Goal: Task Accomplishment & Management: Manage account settings

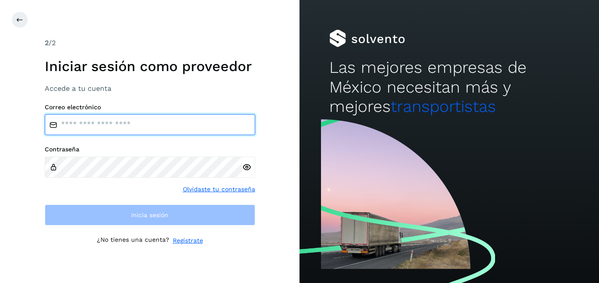
click at [142, 118] on input "email" at bounding box center [150, 124] width 210 height 21
type input "**********"
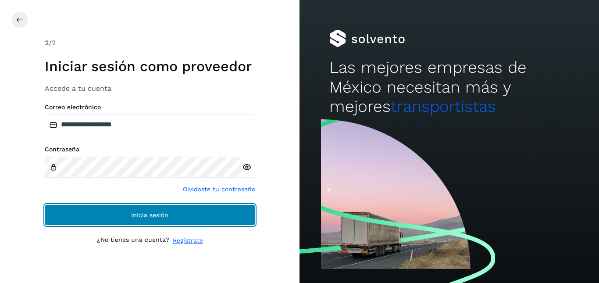
click at [124, 213] on button "Inicia sesión" at bounding box center [150, 214] width 210 height 21
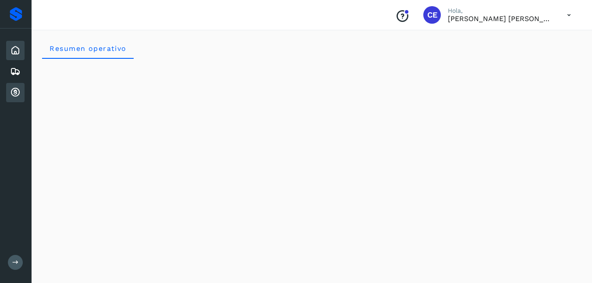
click at [14, 94] on icon at bounding box center [15, 92] width 11 height 11
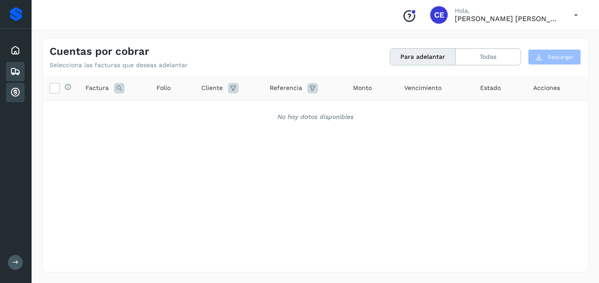
click at [12, 67] on icon at bounding box center [15, 71] width 11 height 11
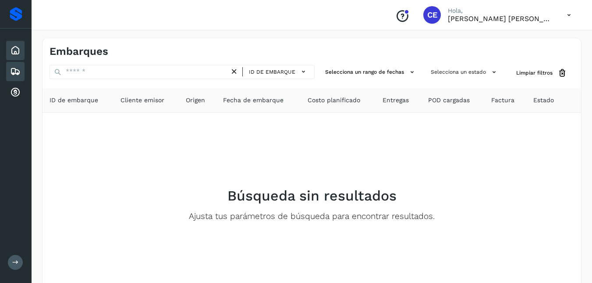
click at [14, 48] on icon at bounding box center [15, 50] width 11 height 11
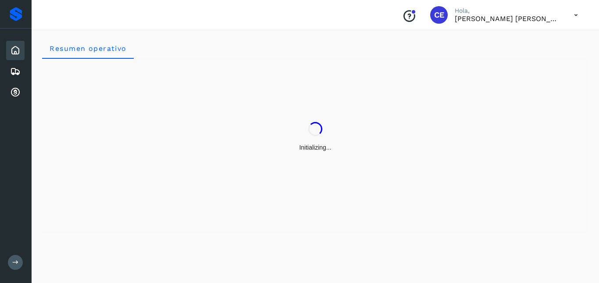
click at [572, 10] on icon at bounding box center [576, 15] width 18 height 18
click at [503, 41] on div "Cerrar sesión" at bounding box center [532, 39] width 104 height 17
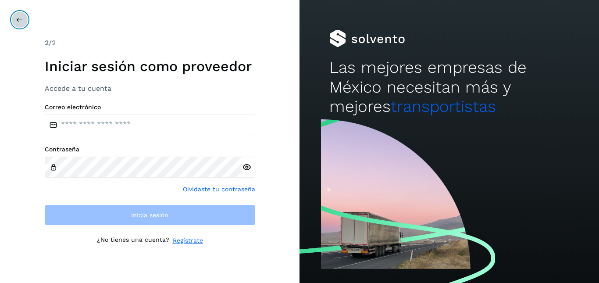
click at [21, 13] on button at bounding box center [19, 19] width 17 height 17
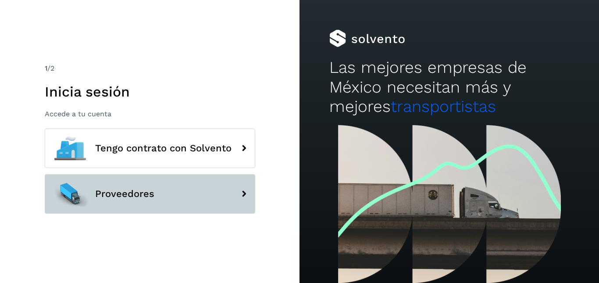
click at [189, 187] on button "Proveedores" at bounding box center [150, 193] width 210 height 39
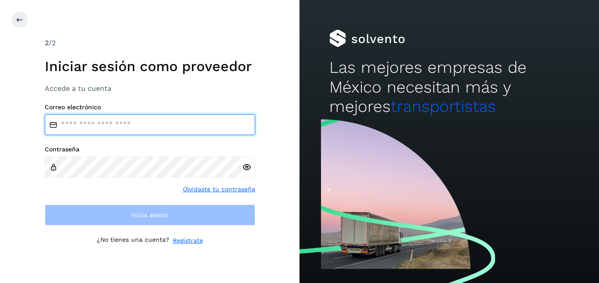
click at [129, 123] on input "email" at bounding box center [150, 124] width 210 height 21
type input "**********"
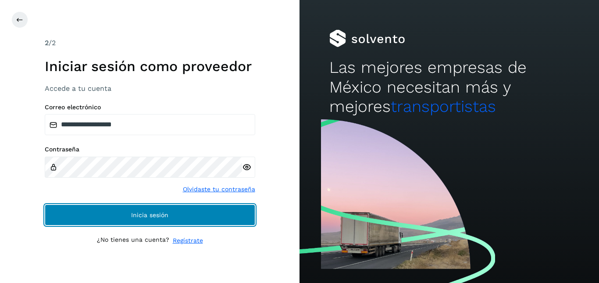
click at [150, 209] on button "Inicia sesión" at bounding box center [150, 214] width 210 height 21
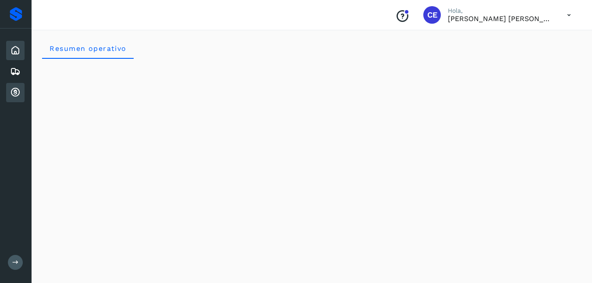
click at [18, 90] on icon at bounding box center [15, 92] width 11 height 11
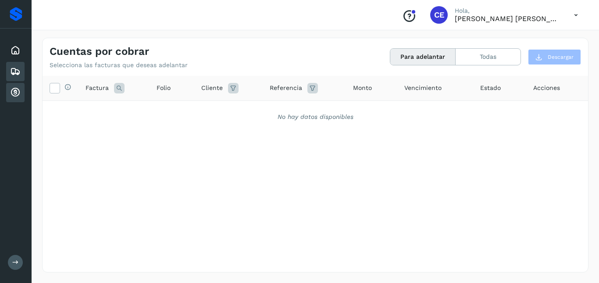
click at [20, 69] on icon at bounding box center [15, 71] width 11 height 11
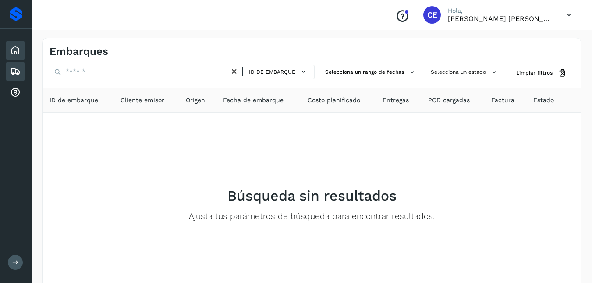
click at [21, 48] on div "Inicio" at bounding box center [15, 50] width 18 height 19
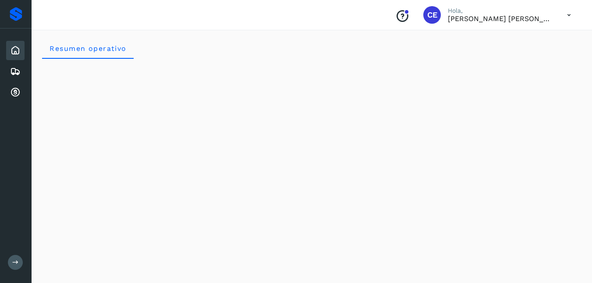
scroll to position [175, 0]
click at [567, 16] on icon at bounding box center [569, 15] width 18 height 18
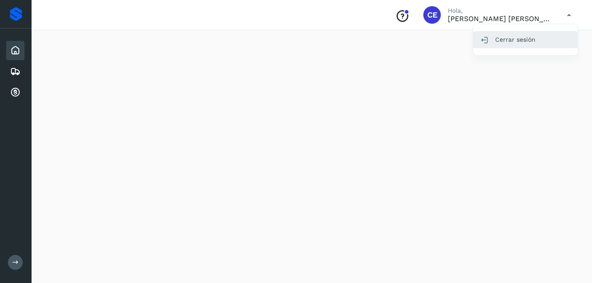
click at [523, 40] on div "Cerrar sesión" at bounding box center [526, 39] width 104 height 17
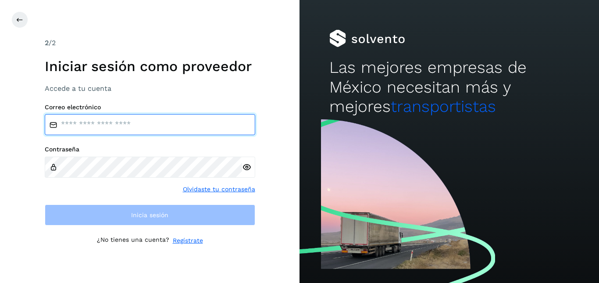
click at [112, 128] on input "email" at bounding box center [150, 124] width 210 height 21
click at [99, 128] on input "email" at bounding box center [150, 124] width 210 height 21
type input "**********"
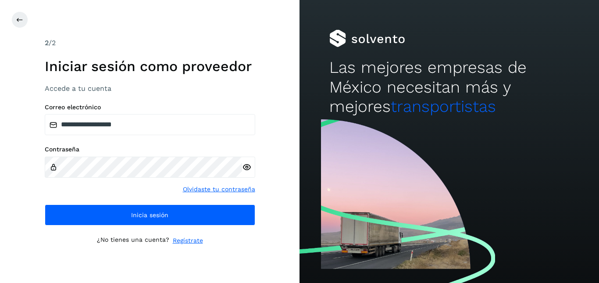
click at [250, 168] on icon at bounding box center [246, 167] width 9 height 9
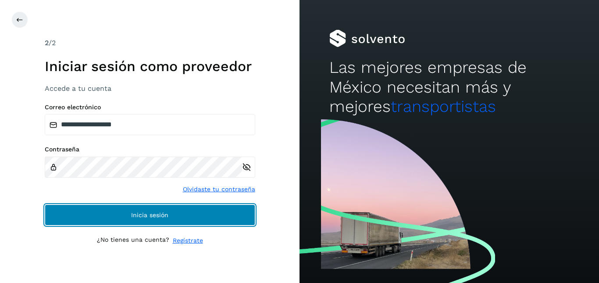
click at [155, 212] on span "Inicia sesión" at bounding box center [149, 215] width 37 height 6
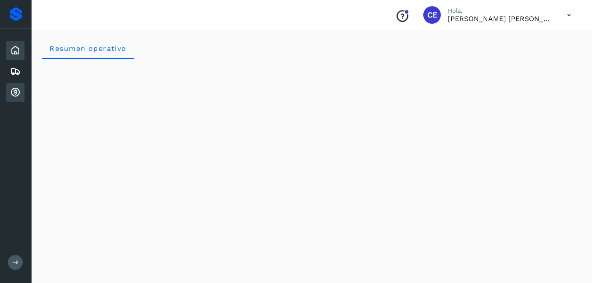
click at [11, 93] on icon at bounding box center [15, 92] width 11 height 11
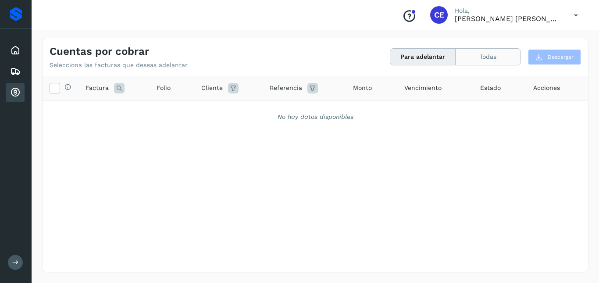
click at [485, 62] on button "Todas" at bounding box center [488, 57] width 65 height 16
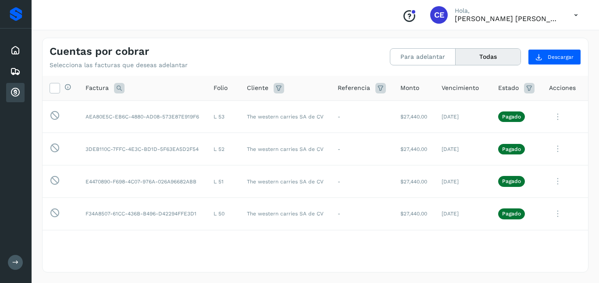
click at [576, 14] on icon at bounding box center [576, 15] width 18 height 18
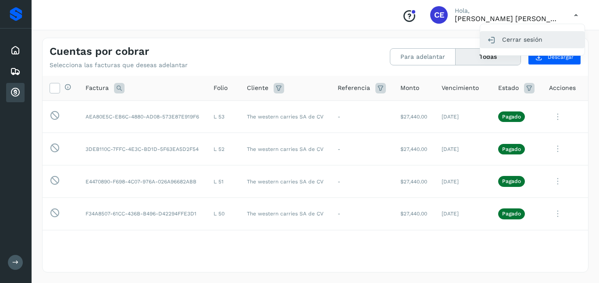
click at [539, 44] on div "Cerrar sesión" at bounding box center [532, 39] width 104 height 17
